Goal: Book appointment/travel/reservation

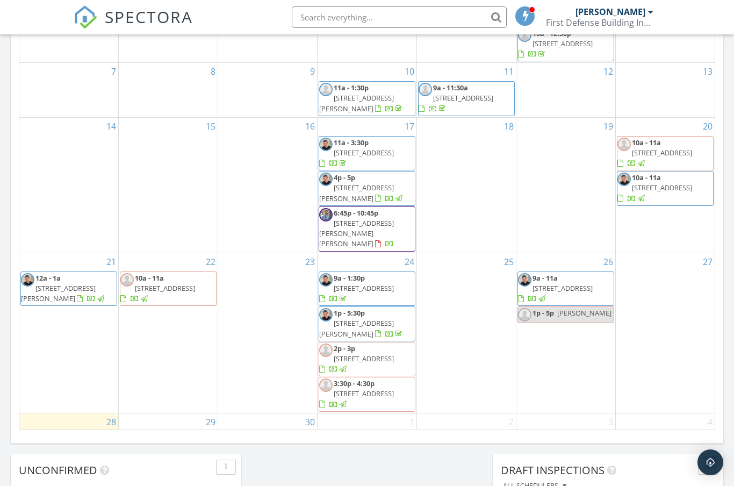
scroll to position [643, 0]
click at [401, 419] on div "1" at bounding box center [367, 423] width 99 height 17
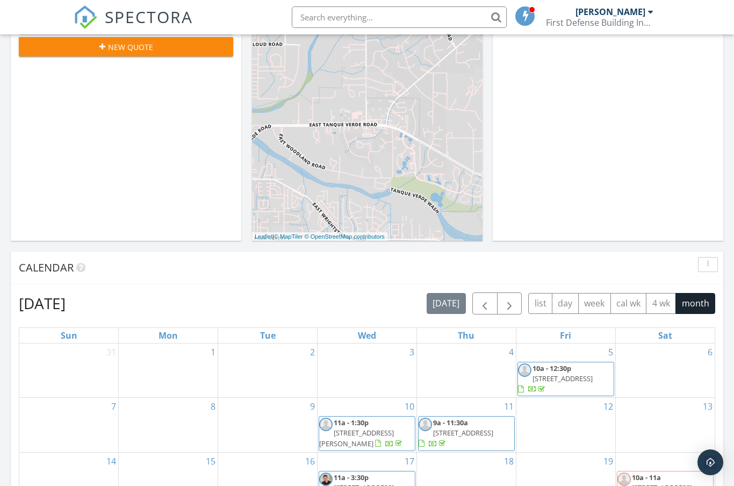
scroll to position [313, 0]
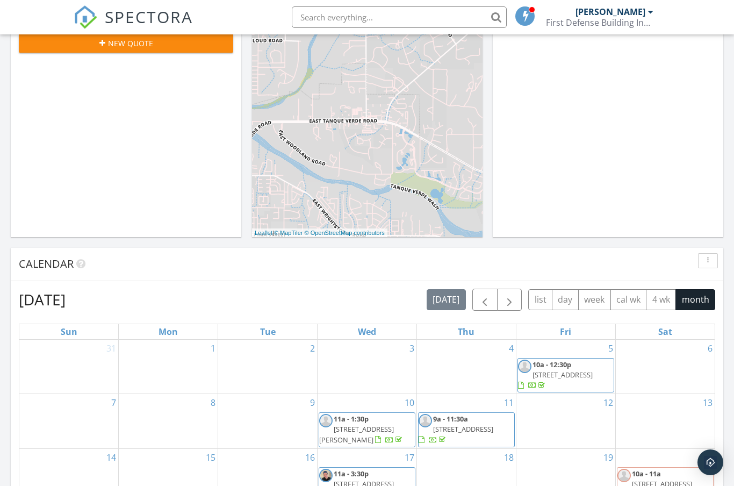
click at [701, 304] on button "month" at bounding box center [696, 299] width 40 height 21
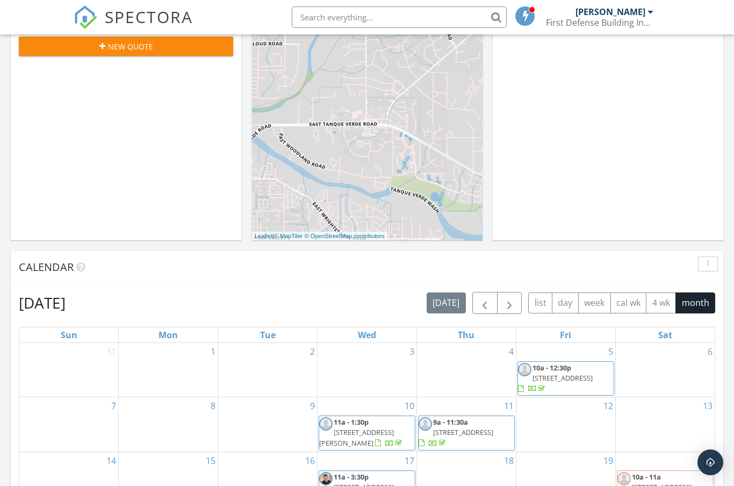
scroll to position [0, 0]
click at [513, 305] on span "button" at bounding box center [509, 303] width 13 height 13
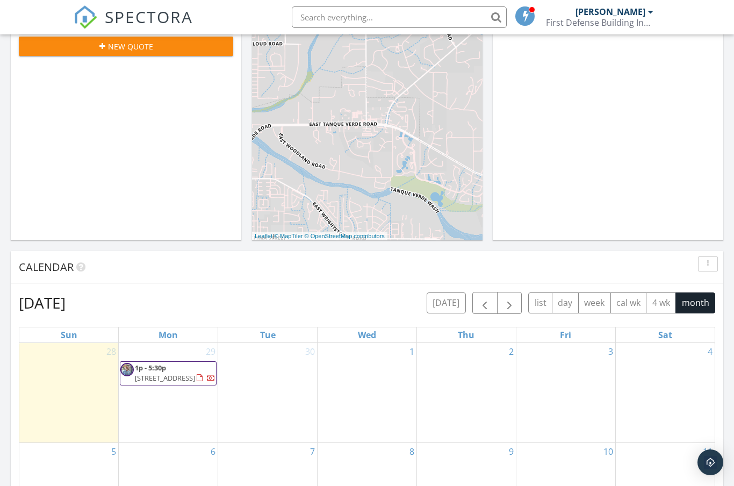
click at [397, 377] on div at bounding box center [367, 369] width 99 height 17
click at [412, 351] on link "1" at bounding box center [412, 351] width 9 height 17
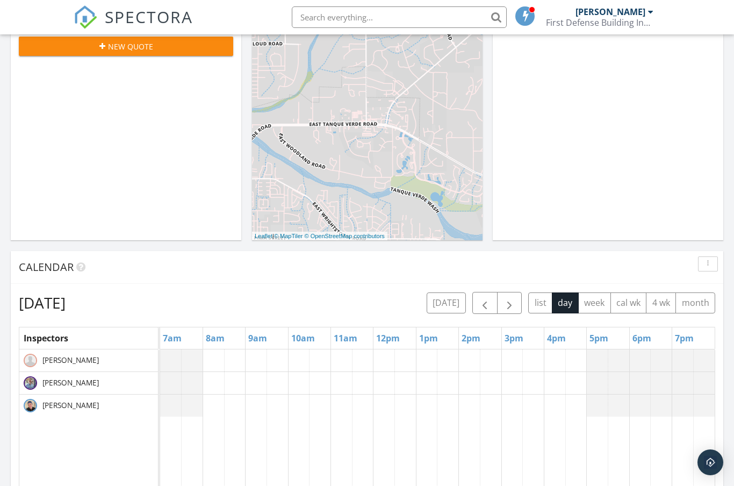
click at [77, 360] on span "[PERSON_NAME]" at bounding box center [70, 360] width 61 height 11
click at [71, 365] on span "[PERSON_NAME]" at bounding box center [70, 360] width 61 height 11
click at [692, 312] on button "month" at bounding box center [696, 302] width 40 height 21
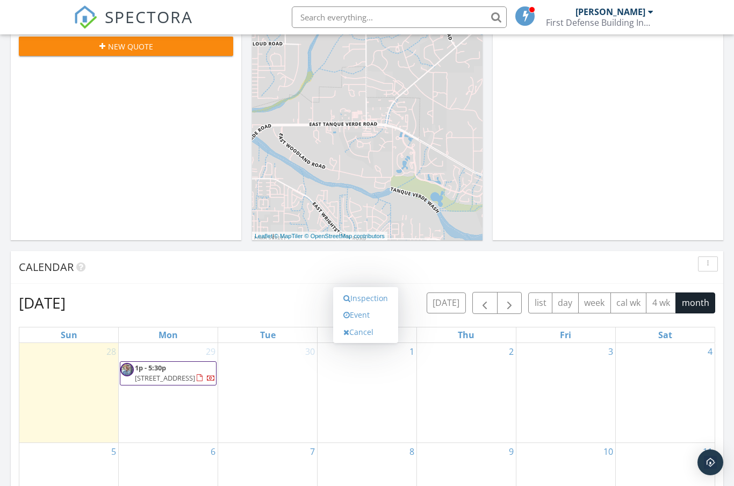
click at [374, 316] on link "Event" at bounding box center [365, 314] width 55 height 17
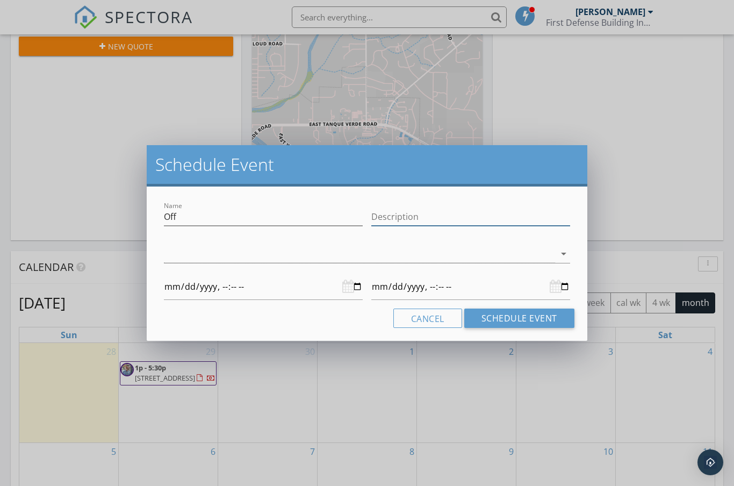
click at [454, 213] on input "Description" at bounding box center [471, 217] width 199 height 18
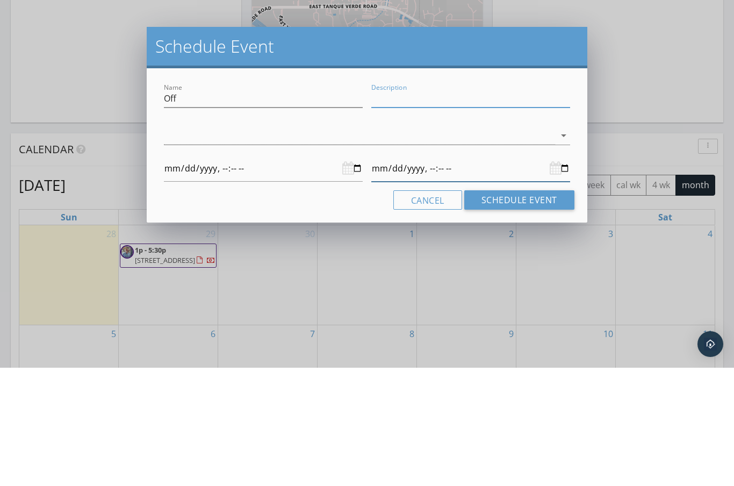
click at [562, 274] on input "datetime-local" at bounding box center [471, 287] width 199 height 26
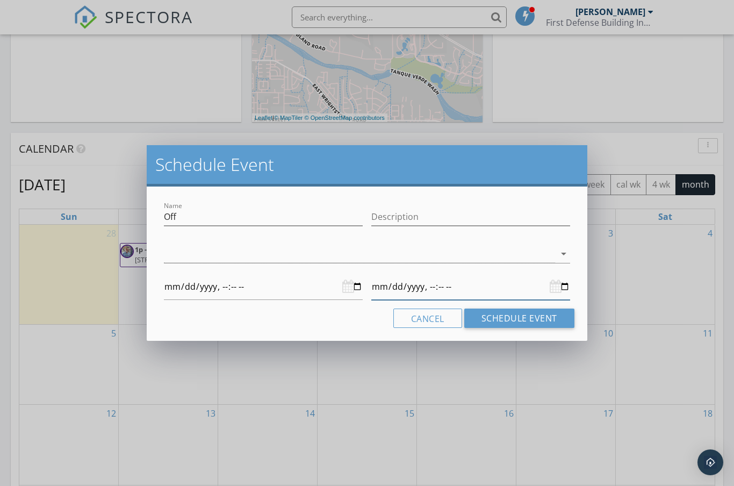
type input "[DATE]T00:00"
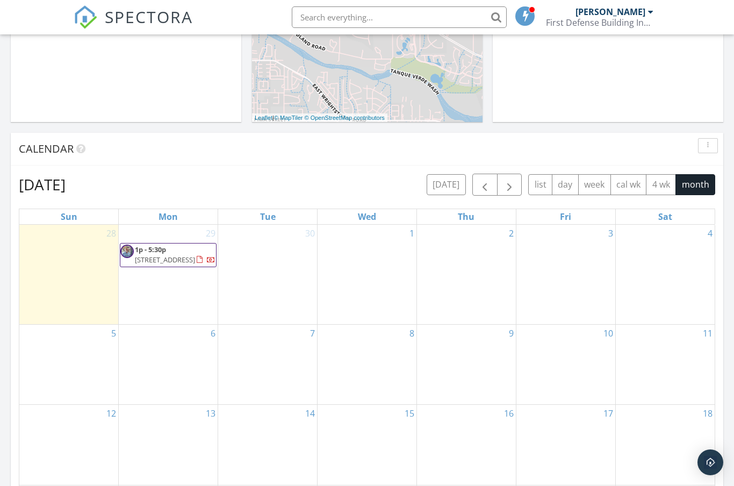
click at [383, 262] on div "1" at bounding box center [367, 274] width 99 height 99
click at [373, 198] on link "Event" at bounding box center [365, 196] width 55 height 17
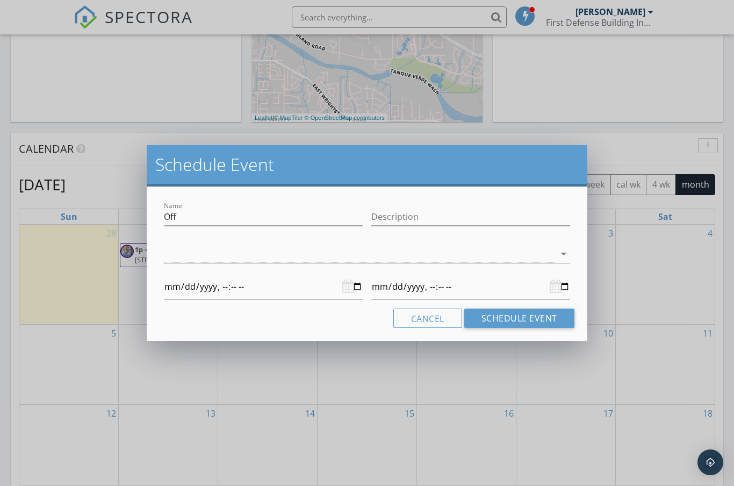
click at [566, 250] on icon "arrow_drop_down" at bounding box center [564, 253] width 13 height 13
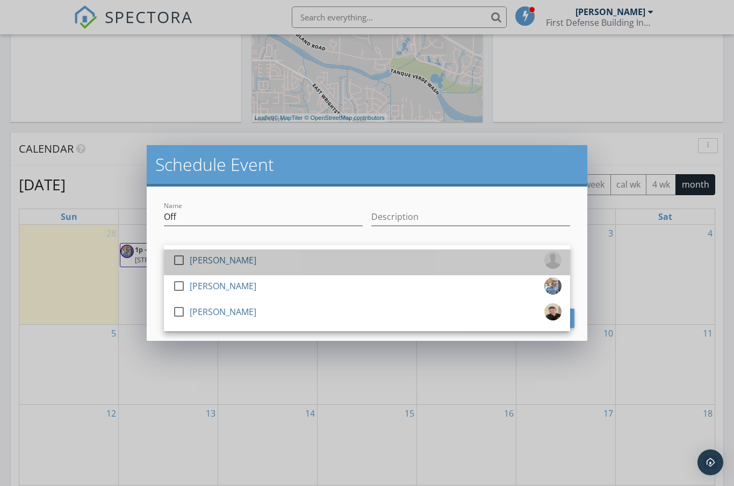
click at [496, 259] on div "check_box_outline_blank [PERSON_NAME]" at bounding box center [367, 263] width 389 height 22
type input "[DATE]T00:00"
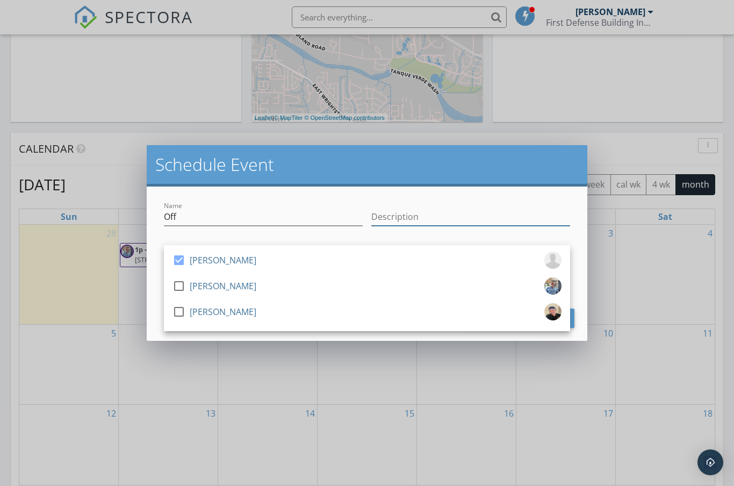
click at [561, 216] on input "Description" at bounding box center [471, 217] width 199 height 18
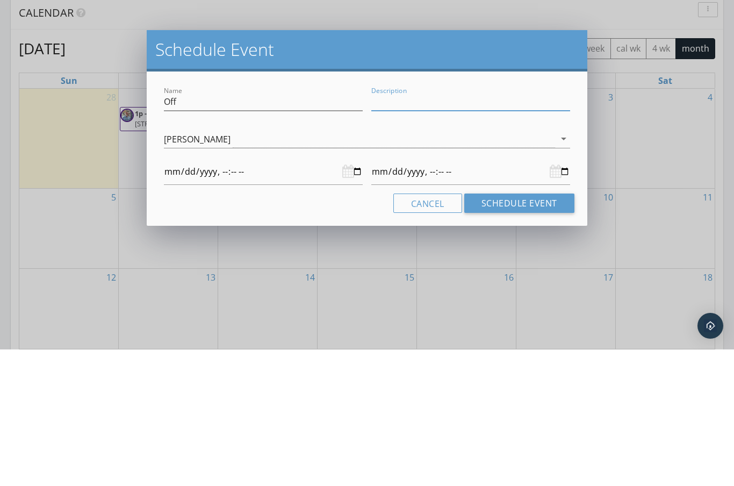
click at [559, 295] on div at bounding box center [471, 308] width 199 height 26
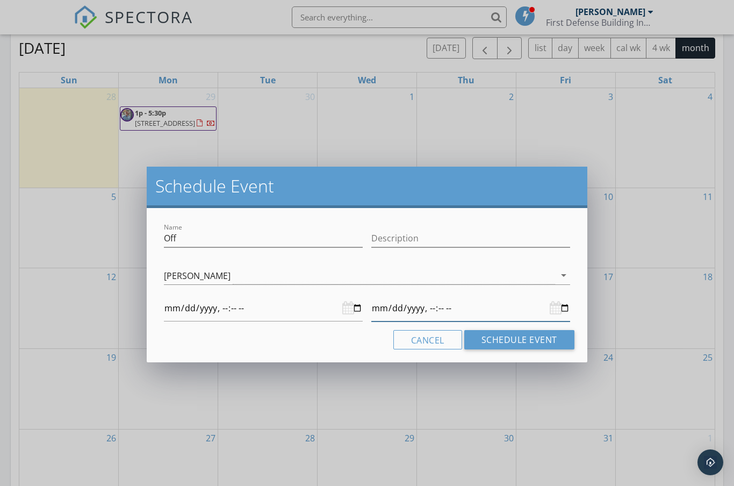
click at [549, 303] on input "datetime-local" at bounding box center [471, 308] width 199 height 26
type input "[DATE]T00:00"
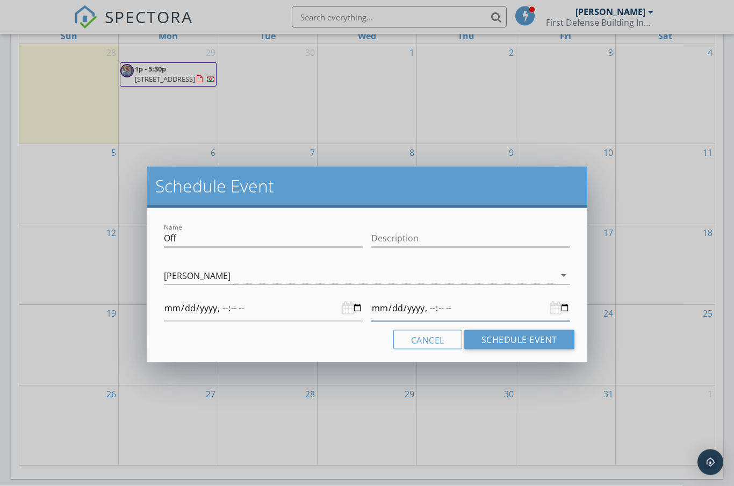
scroll to position [609, 0]
click at [508, 241] on input "Description" at bounding box center [471, 239] width 199 height 18
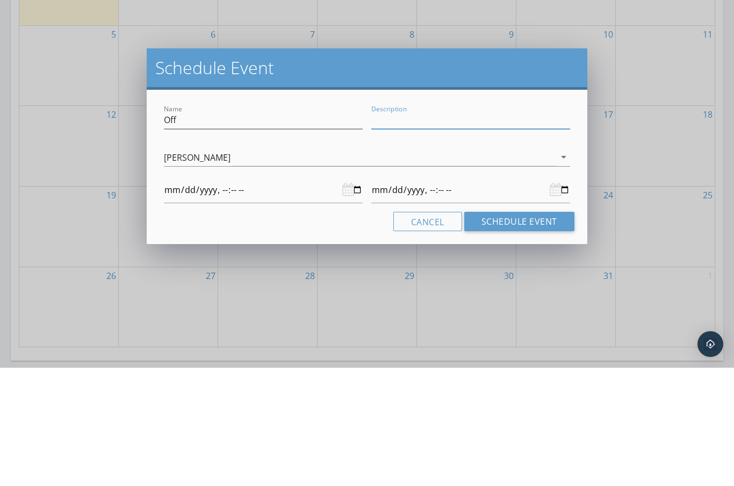
type input "1"
type input "[DATE]T00:00"
type input "1-"
type input "[DATE]T00:00"
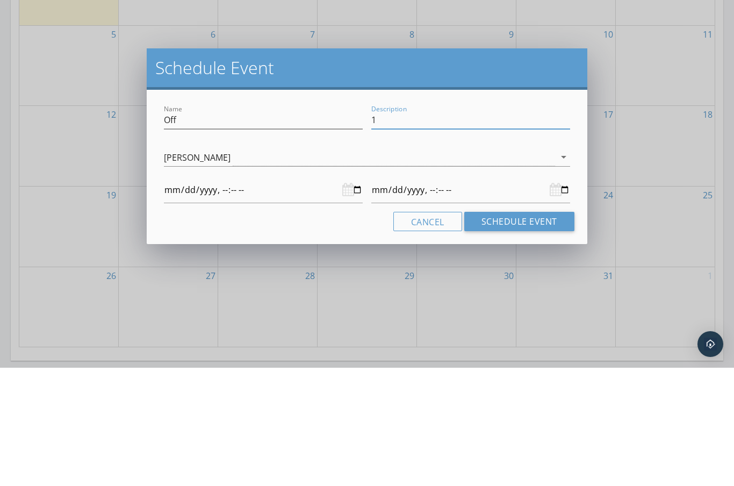
type input "[DATE]T00:00"
type input "1-4"
type input "[DATE]T00:00"
type input "1-4p"
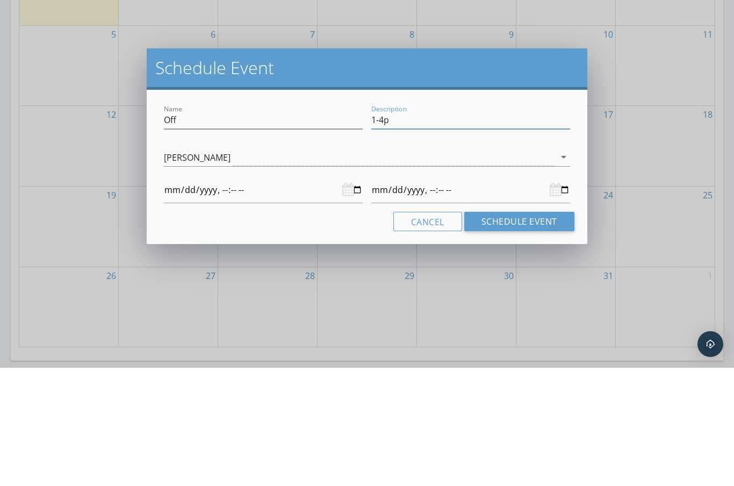
type input "[DATE]T00:00"
type input "1-4pm"
type input "[DATE]T00:00"
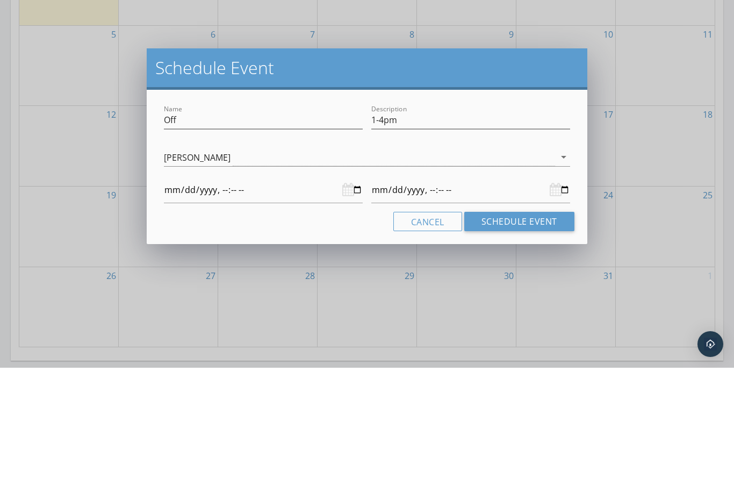
scroll to position [727, 0]
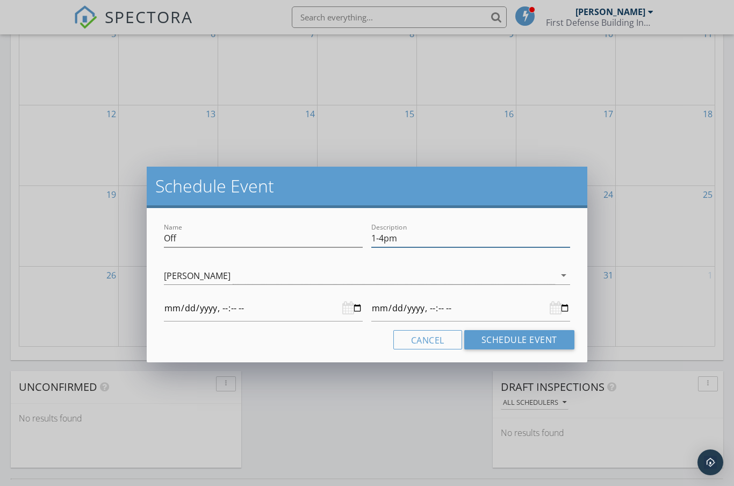
type input "1-4pm"
click at [534, 342] on button "Schedule Event" at bounding box center [520, 339] width 110 height 19
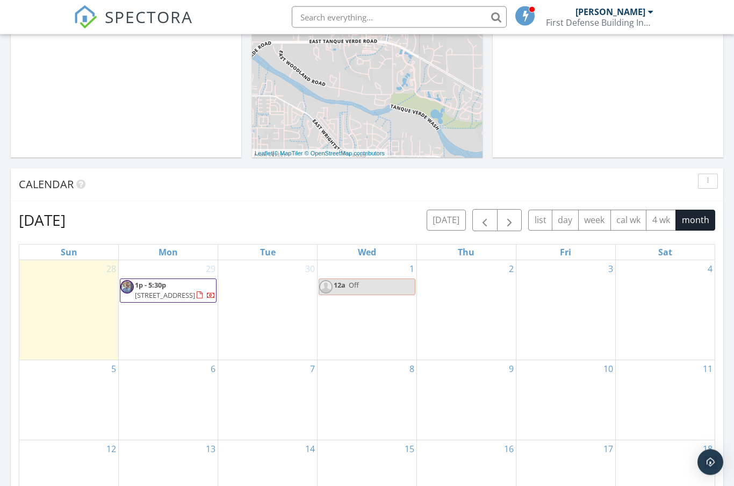
scroll to position [392, 0]
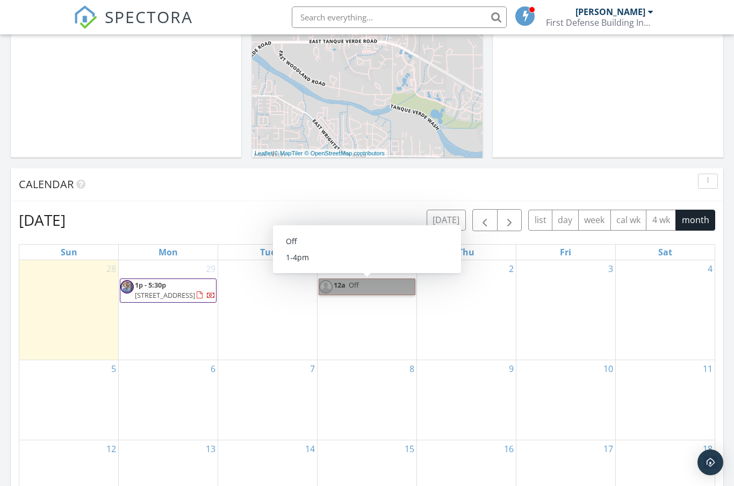
click at [388, 287] on link "12a Off" at bounding box center [367, 287] width 97 height 17
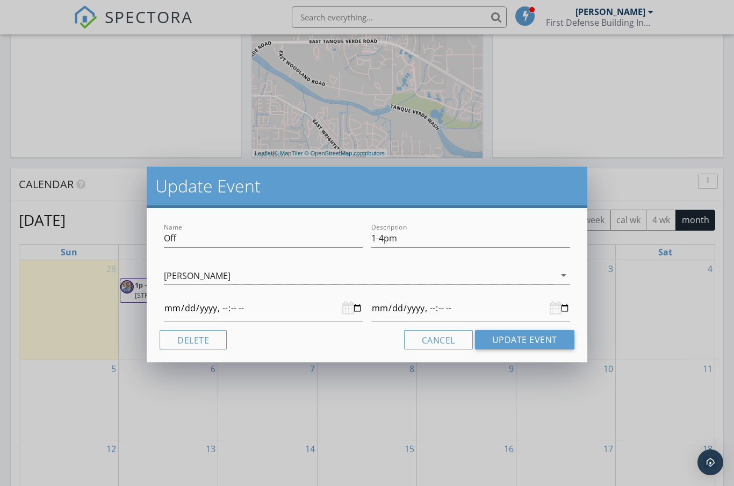
click at [351, 308] on div at bounding box center [263, 308] width 199 height 26
click at [506, 340] on button "Update Event" at bounding box center [524, 339] width 99 height 19
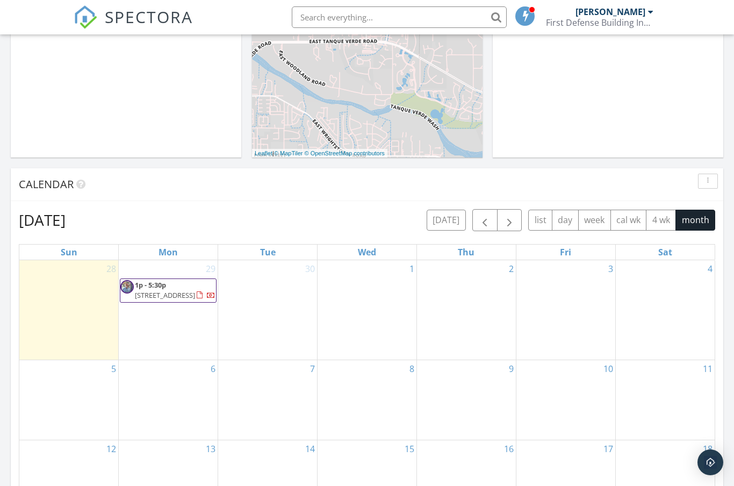
click at [391, 320] on div "1" at bounding box center [367, 309] width 99 height 99
click at [370, 236] on link "Event" at bounding box center [365, 232] width 55 height 17
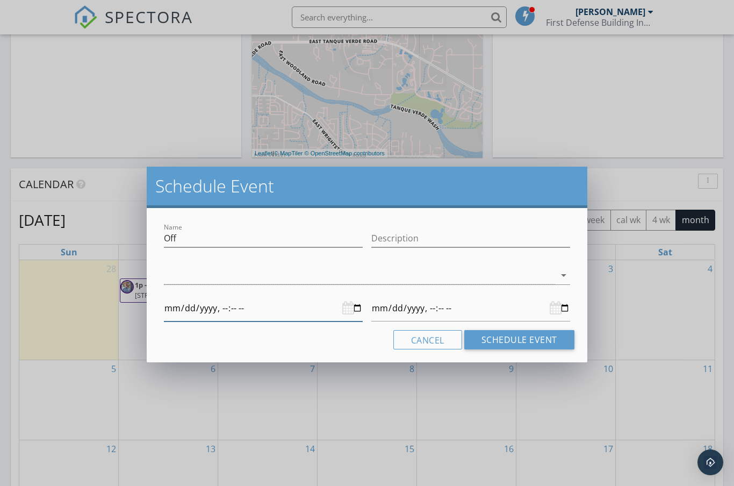
click at [354, 306] on input "datetime-local" at bounding box center [263, 308] width 199 height 26
type input "[DATE]T12:00"
type input "[DATE]T13:06"
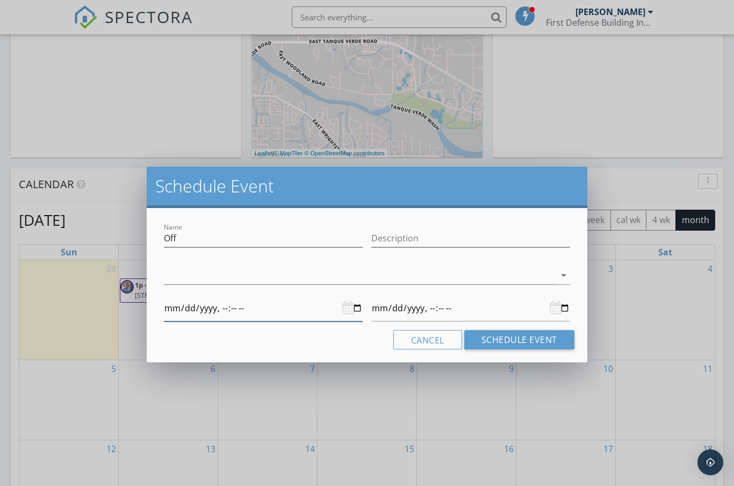
type input "[DATE]T13:04"
type input "[DATE]T13:00"
click at [558, 309] on div at bounding box center [471, 308] width 199 height 26
click at [558, 308] on div at bounding box center [471, 308] width 199 height 26
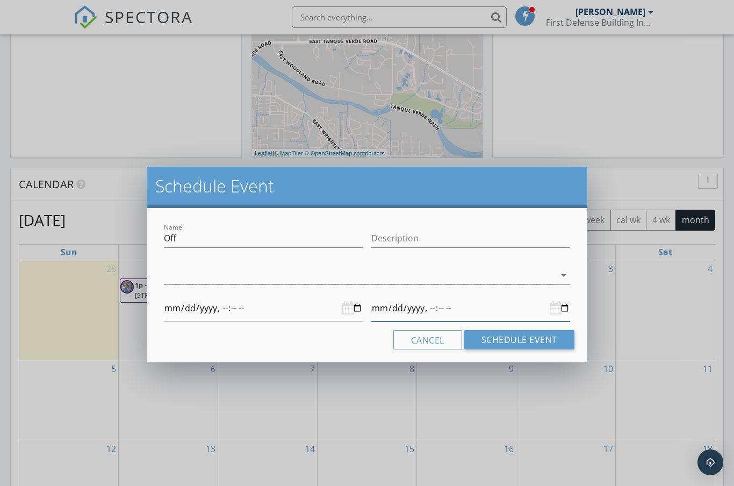
click at [495, 305] on input "datetime-local" at bounding box center [471, 308] width 199 height 26
type input "[DATE]T13:00"
type input "[DATE]T16:00"
type input "[DATE]T13:00"
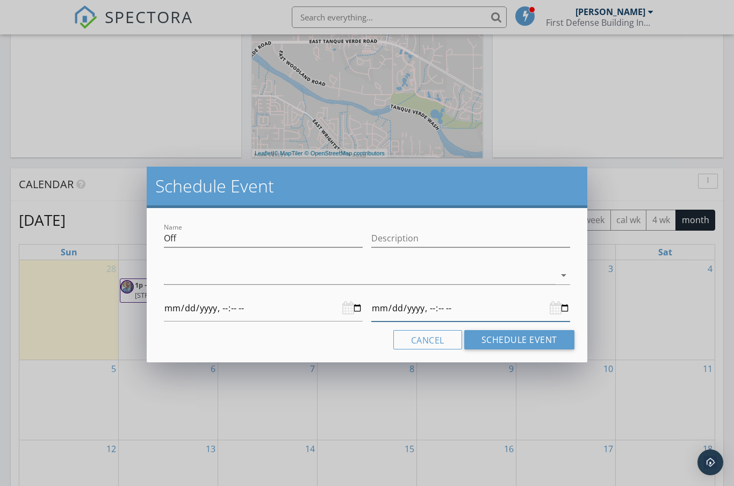
type input "[DATE]T16:00"
click at [506, 341] on button "Schedule Event" at bounding box center [520, 339] width 110 height 19
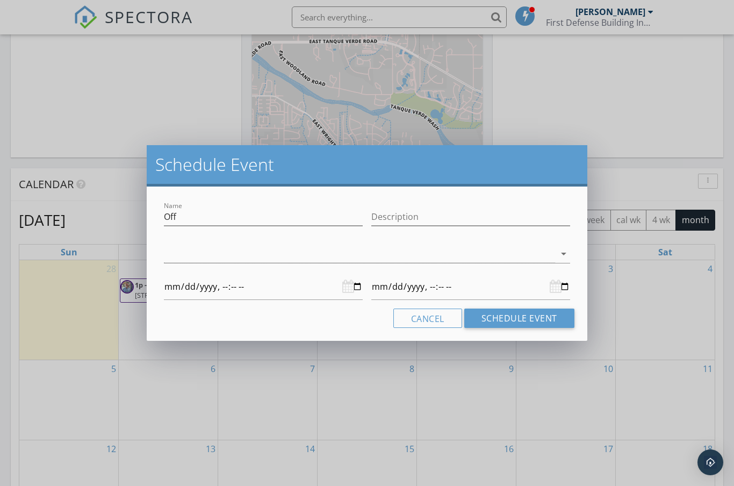
scroll to position [436, 0]
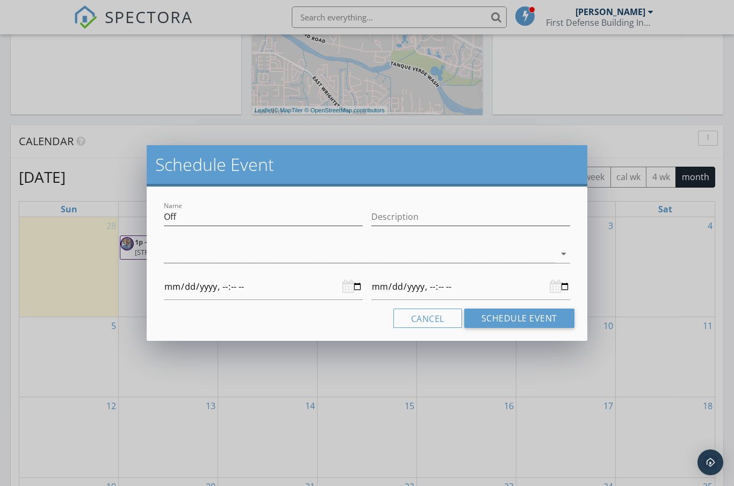
click at [565, 255] on icon "arrow_drop_down" at bounding box center [564, 253] width 13 height 13
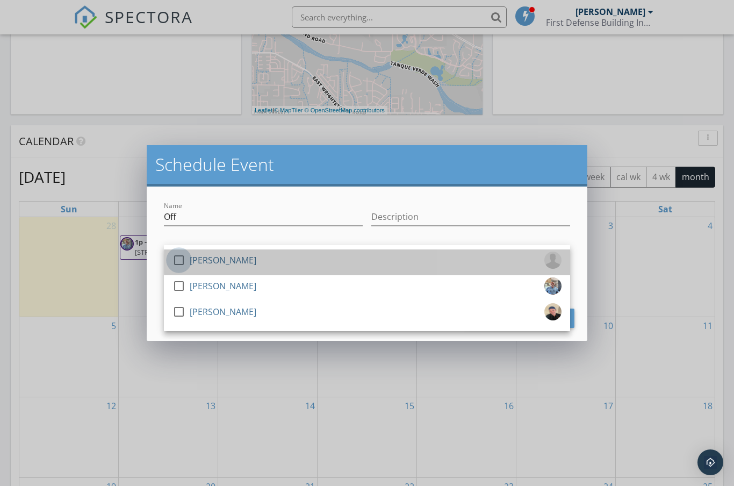
click at [176, 252] on div at bounding box center [179, 260] width 18 height 18
type input "[DATE]T13:00"
type input "[DATE]T16:00"
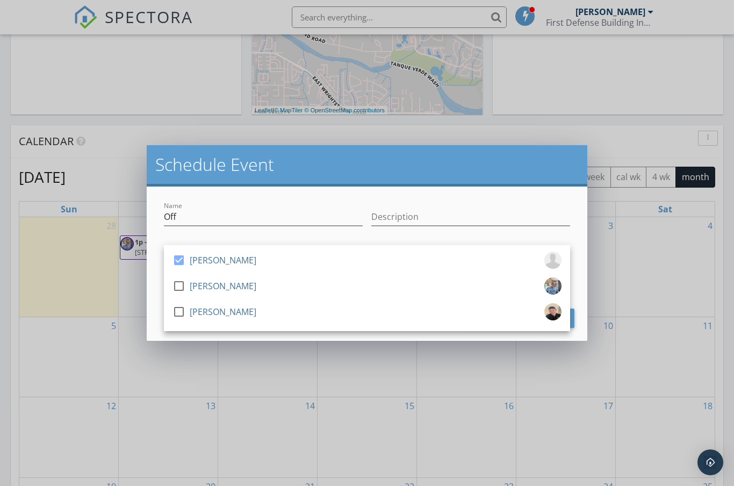
click at [541, 175] on h2 "Schedule Event" at bounding box center [367, 165] width 424 height 22
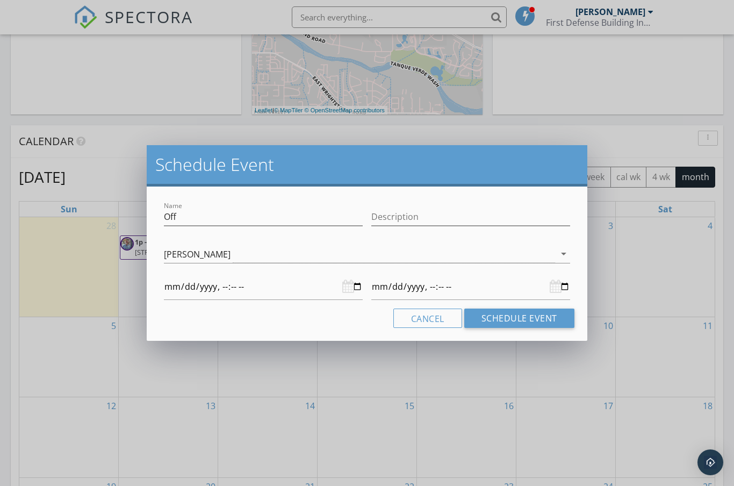
click at [538, 317] on button "Schedule Event" at bounding box center [520, 318] width 110 height 19
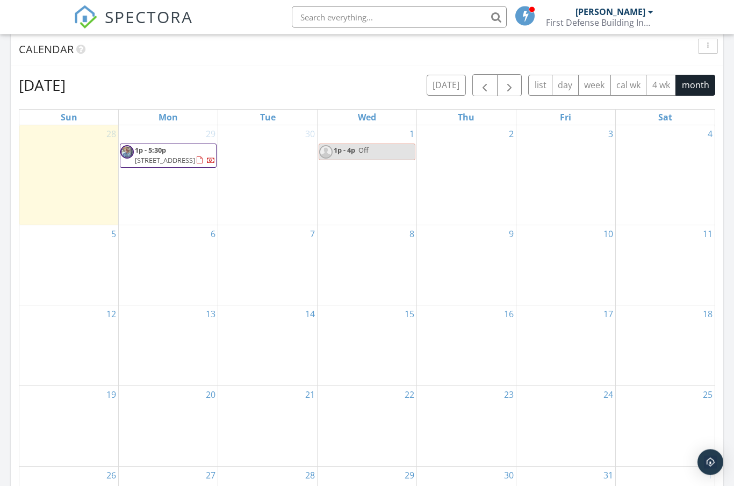
scroll to position [527, 0]
